Goal: Task Accomplishment & Management: Manage account settings

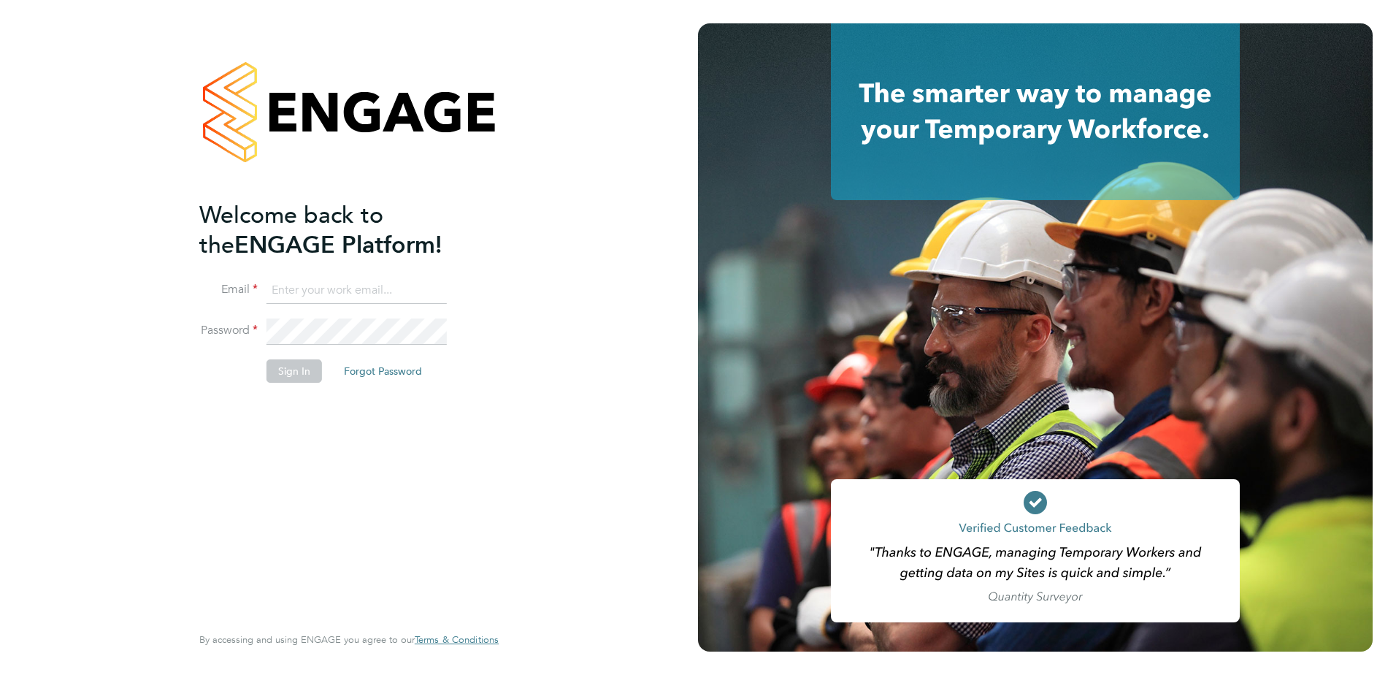
type input "[PERSON_NAME][EMAIL_ADDRESS][PERSON_NAME][DOMAIN_NAME]"
click at [299, 378] on button "Sign In" at bounding box center [295, 370] width 56 height 23
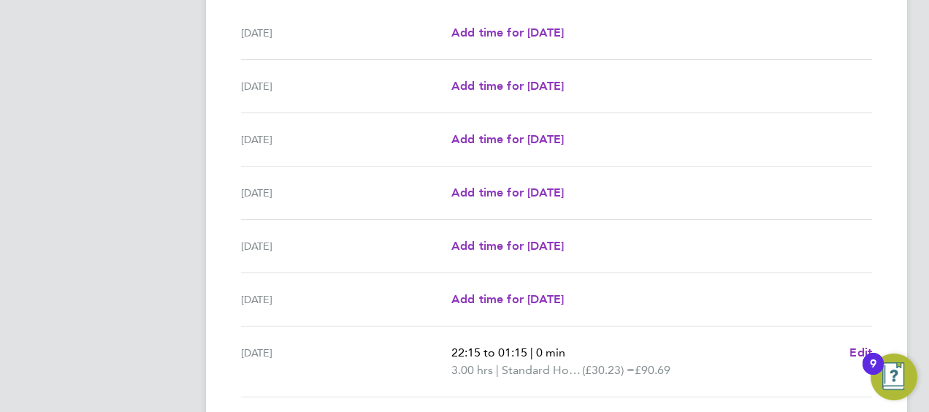
scroll to position [570, 0]
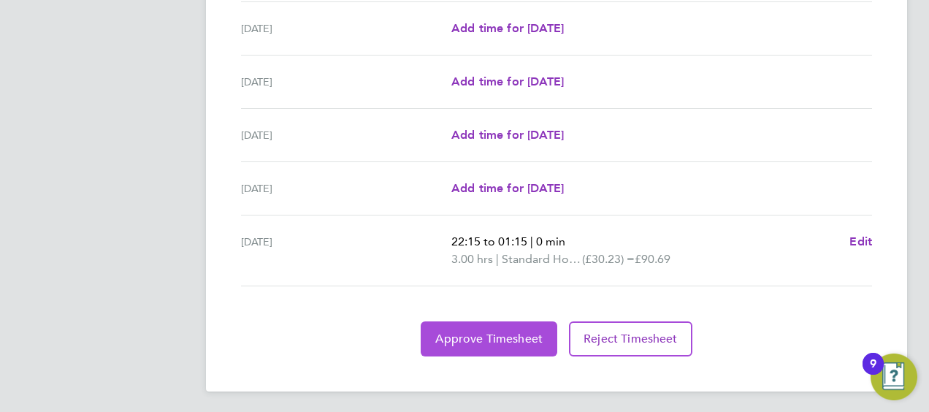
click at [466, 341] on span "Approve Timesheet" at bounding box center [488, 339] width 107 height 15
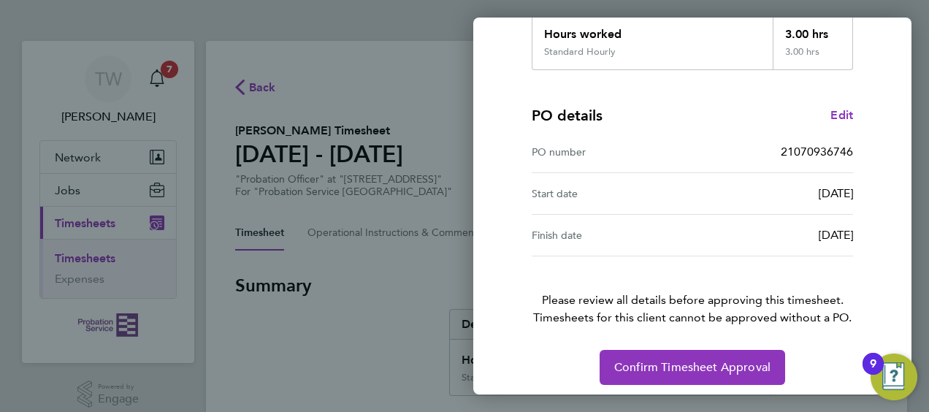
scroll to position [286, 0]
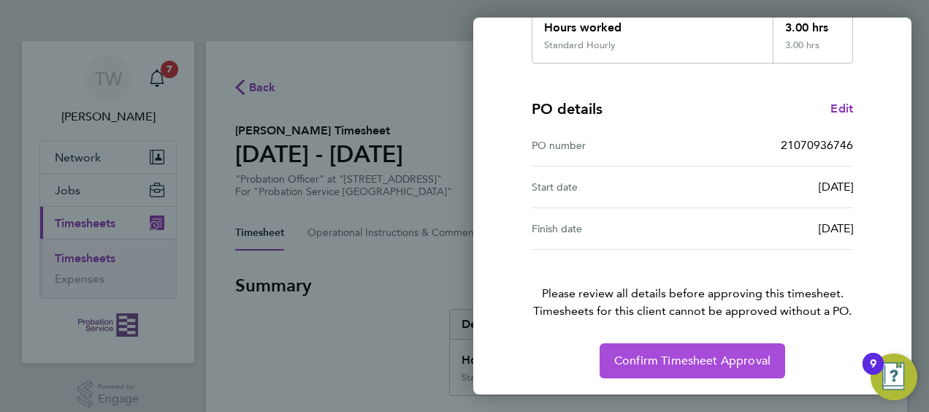
click at [730, 359] on span "Confirm Timesheet Approval" at bounding box center [692, 361] width 156 height 15
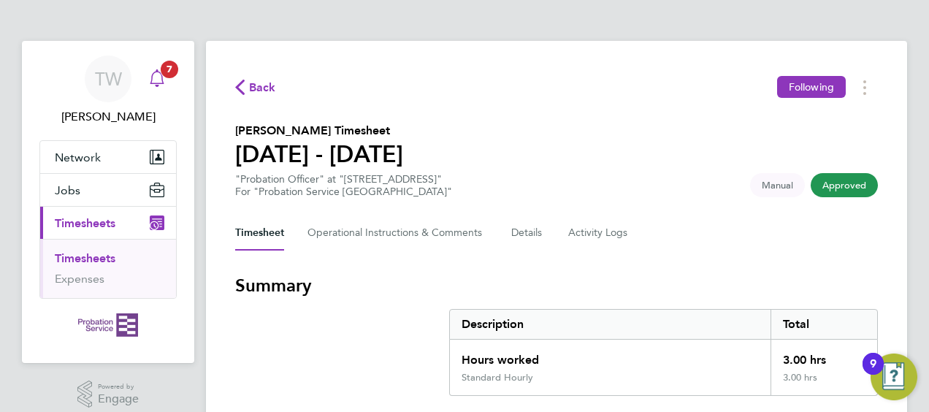
click at [152, 79] on icon "Main navigation" at bounding box center [157, 78] width 18 height 18
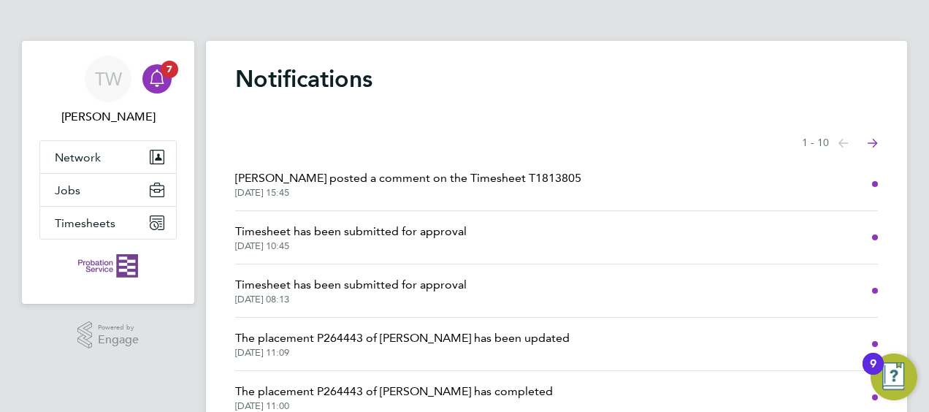
click at [337, 177] on span "[PERSON_NAME] posted a comment on the Timesheet T1813805" at bounding box center [408, 178] width 346 height 18
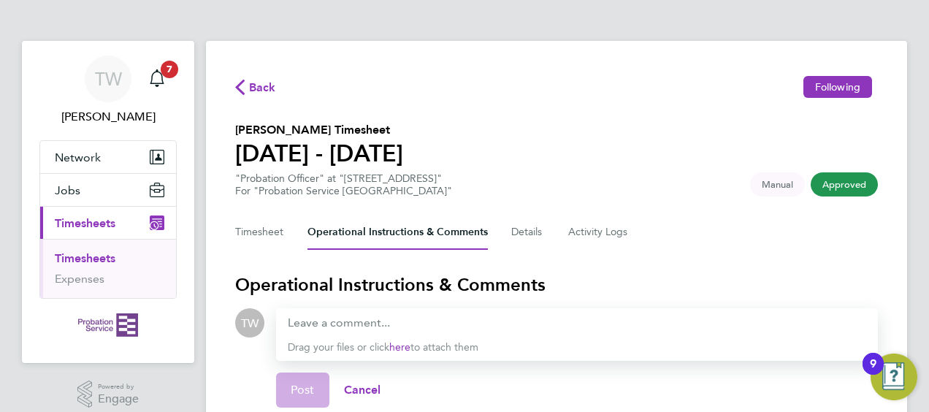
click at [259, 83] on span "Back" at bounding box center [262, 88] width 27 height 18
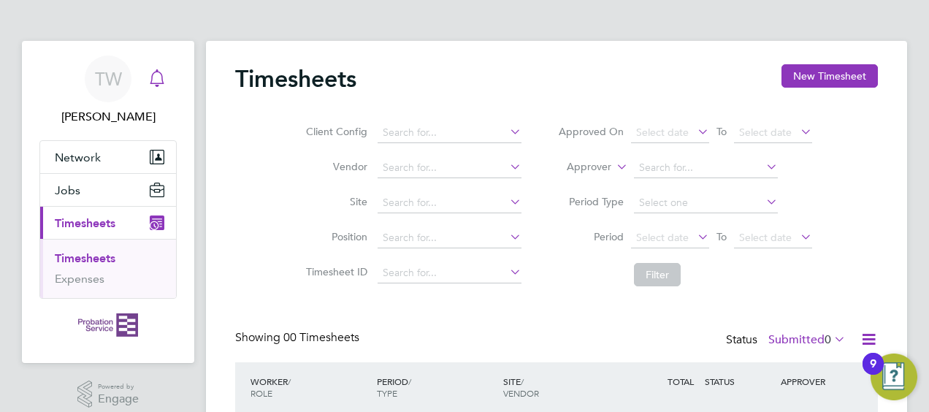
click at [159, 82] on icon "Main navigation" at bounding box center [157, 78] width 18 height 18
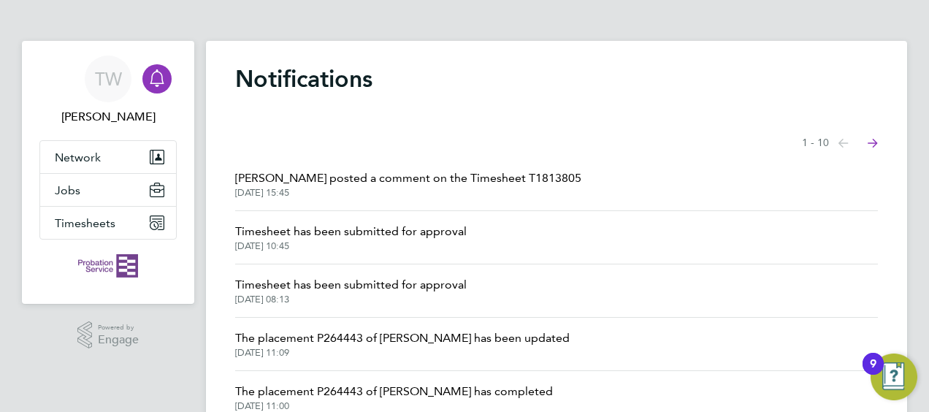
click at [278, 286] on span "Timesheet has been submitted for approval" at bounding box center [351, 285] width 232 height 18
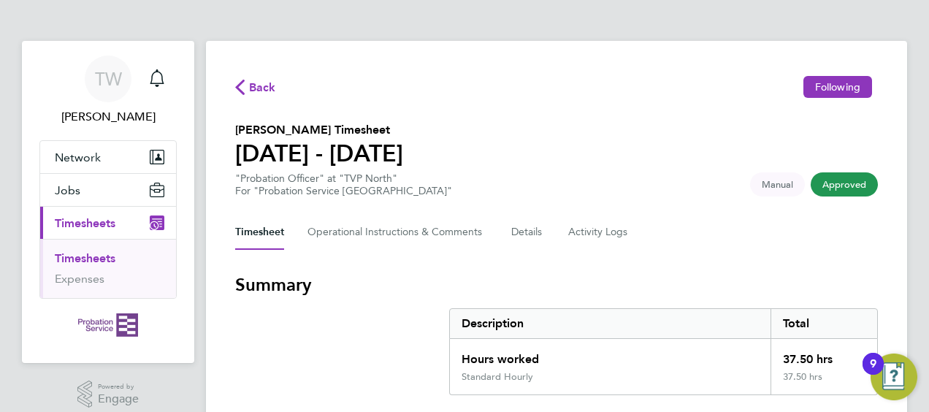
click at [261, 80] on span "Back" at bounding box center [262, 88] width 27 height 18
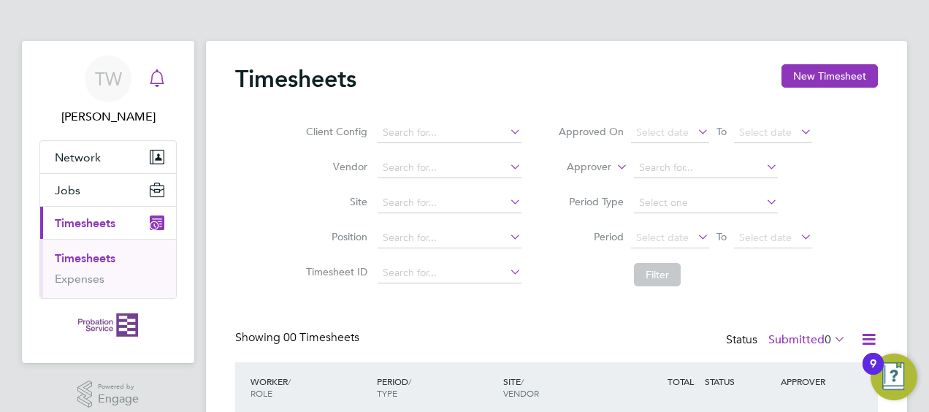
click at [161, 71] on icon "Main navigation" at bounding box center [157, 78] width 18 height 18
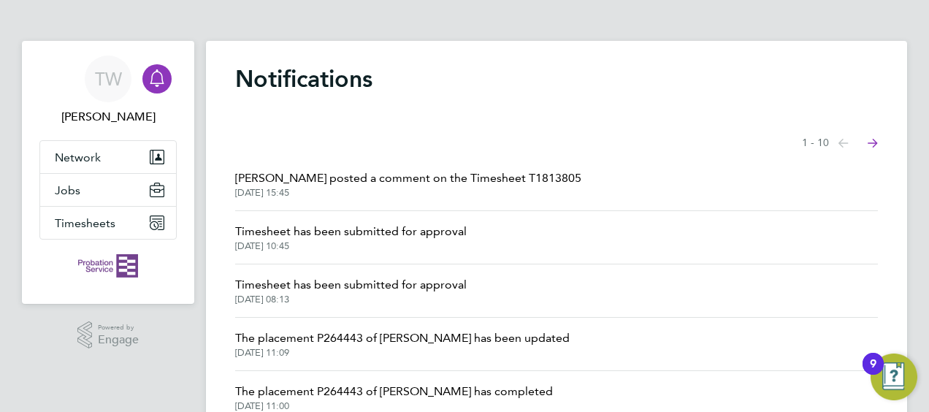
click at [293, 237] on span "Timesheet has been submitted for approval" at bounding box center [351, 232] width 232 height 18
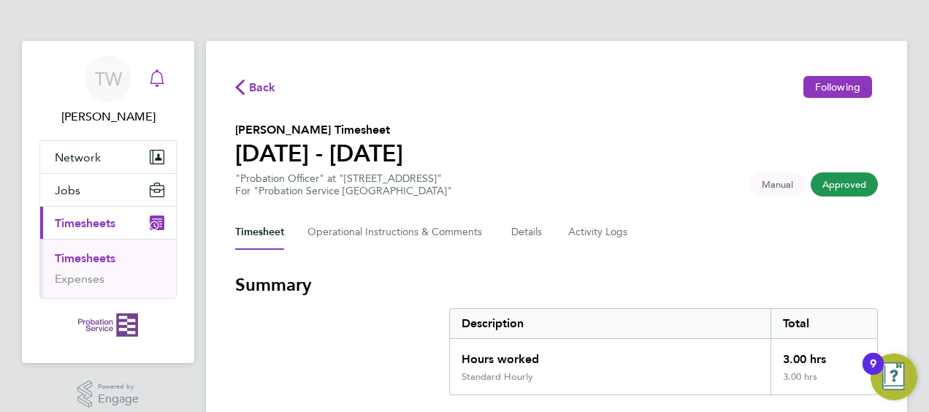
click at [162, 83] on icon "Main navigation" at bounding box center [157, 78] width 18 height 18
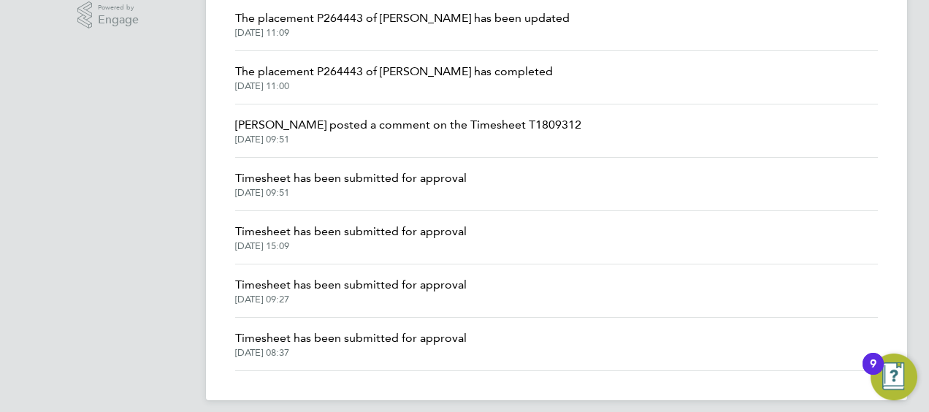
scroll to position [323, 0]
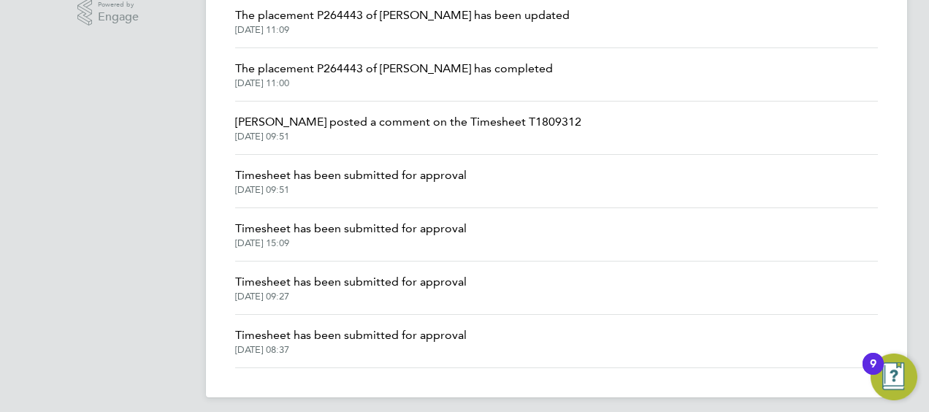
click at [288, 178] on span "Timesheet has been submitted for approval" at bounding box center [351, 176] width 232 height 18
